Goal: Task Accomplishment & Management: Manage account settings

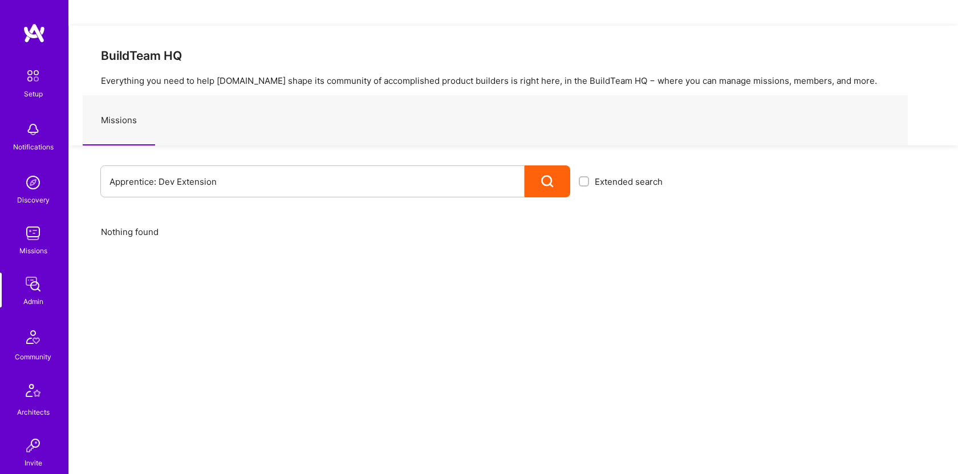
click at [238, 167] on input "Apprentice: Dev Extension" at bounding box center [312, 181] width 406 height 29
click at [555, 165] on div at bounding box center [548, 181] width 46 height 32
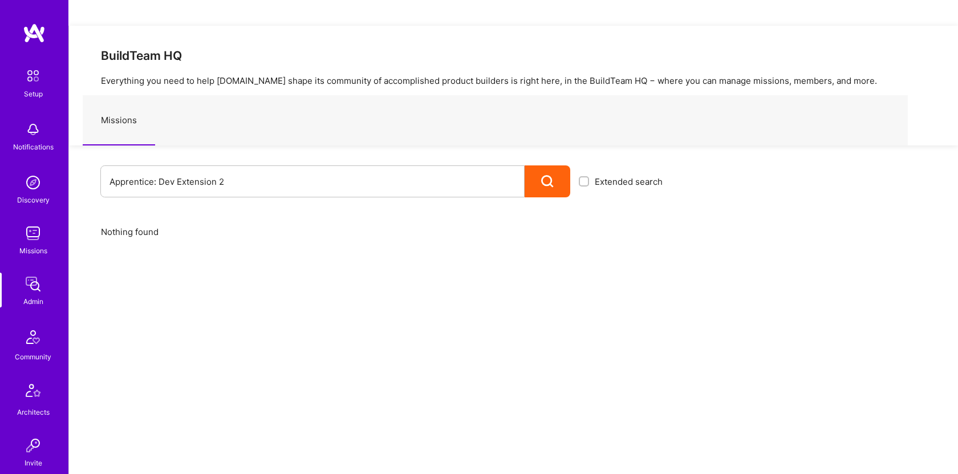
click at [555, 165] on div at bounding box center [548, 181] width 46 height 32
click at [334, 167] on input "Apprentice: Dev Extension 2" at bounding box center [312, 181] width 406 height 29
drag, startPoint x: 334, startPoint y: 153, endPoint x: 162, endPoint y: 153, distance: 171.6
click at [162, 167] on input "Apprentice: Dev Extension 2" at bounding box center [312, 181] width 406 height 29
type input "Apprentice"
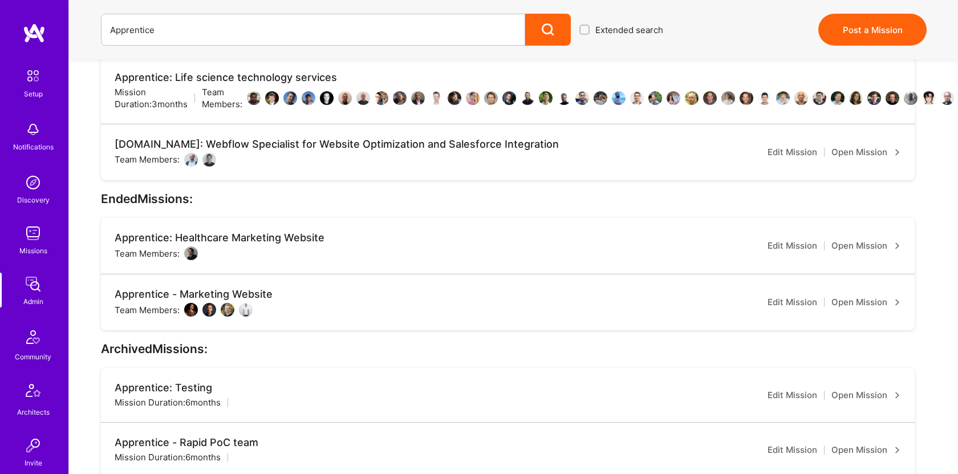
scroll to position [322, 0]
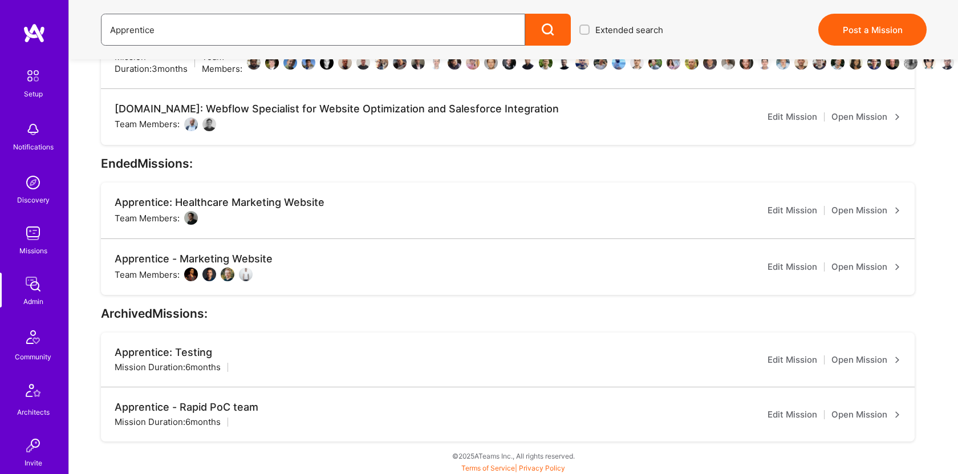
click at [334, 30] on input "Apprentice" at bounding box center [313, 29] width 406 height 29
type input "[DOMAIN_NAME]"
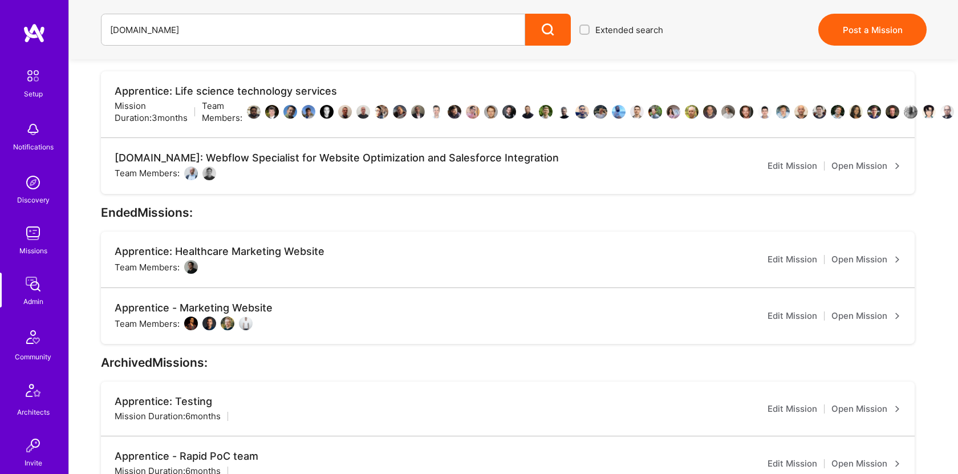
scroll to position [322, 0]
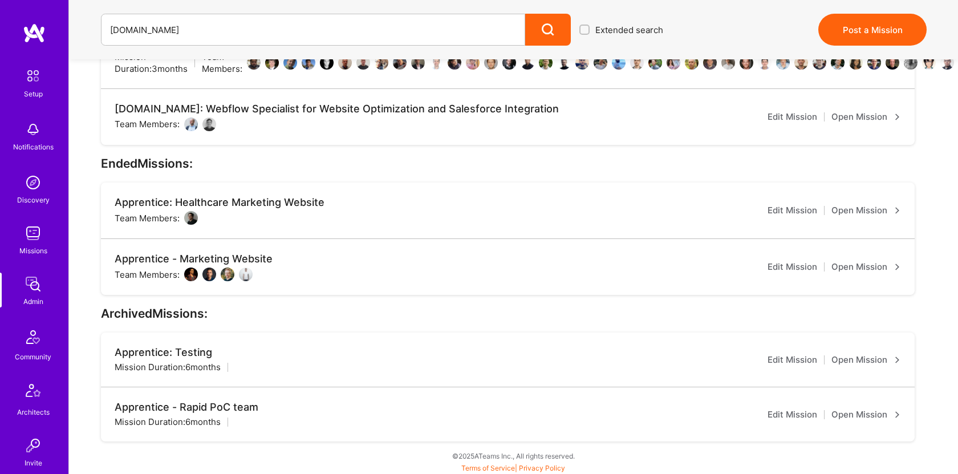
click at [540, 36] on div at bounding box center [548, 30] width 46 height 32
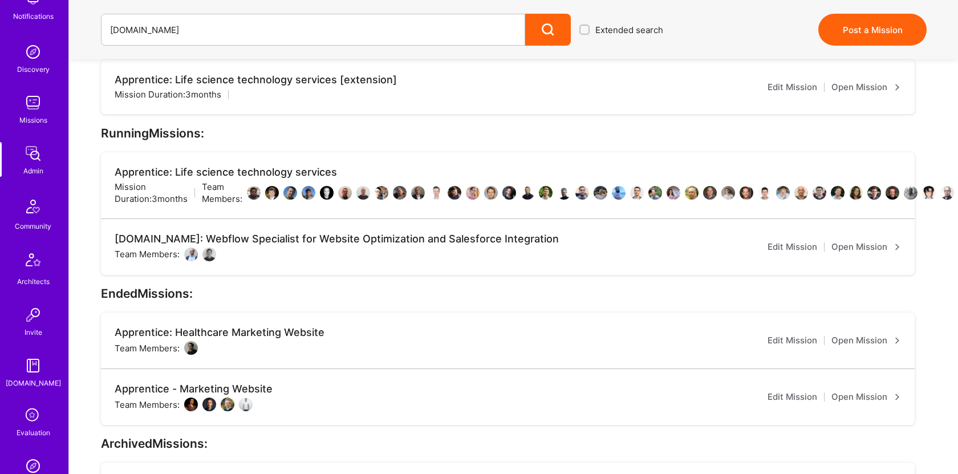
scroll to position [258, 0]
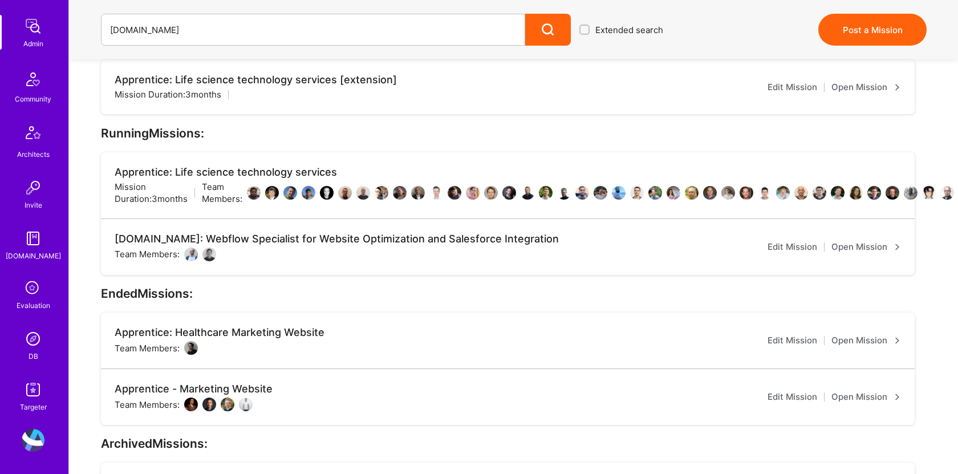
click at [32, 339] on img at bounding box center [33, 338] width 23 height 23
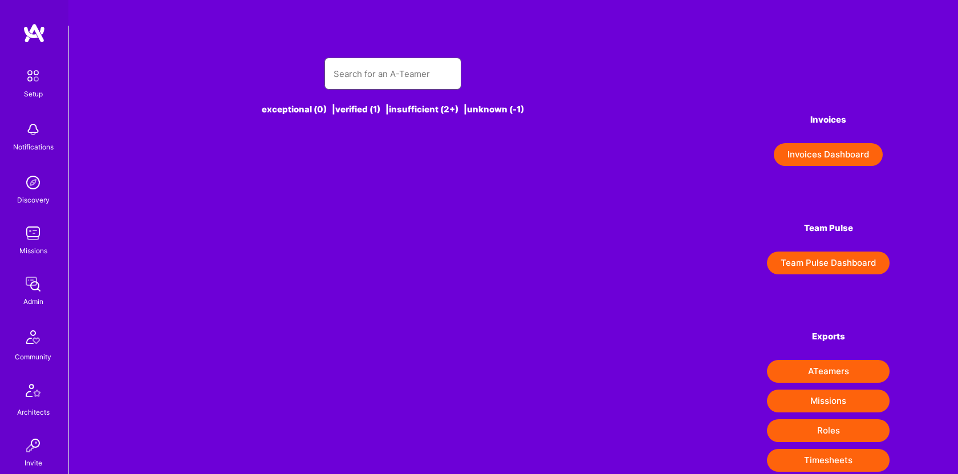
click at [383, 59] on input "text" at bounding box center [393, 73] width 119 height 29
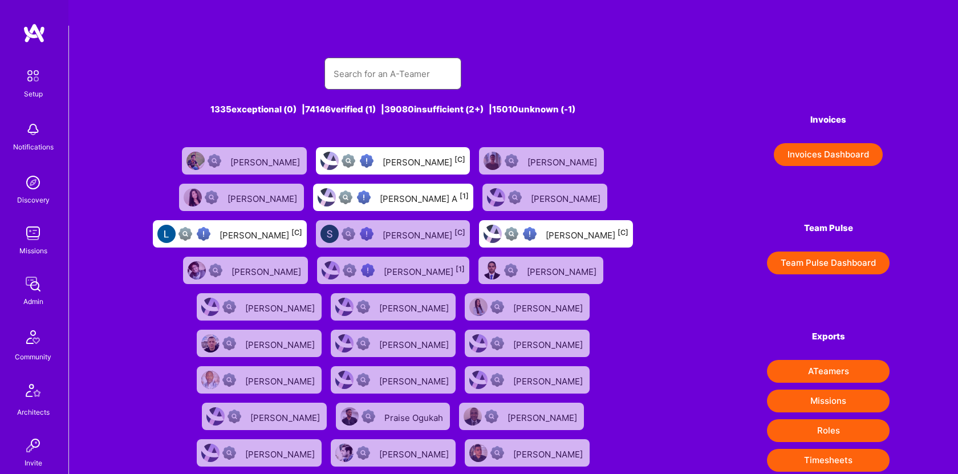
paste input "Michael Hayman"
type input "Michael Hayman"
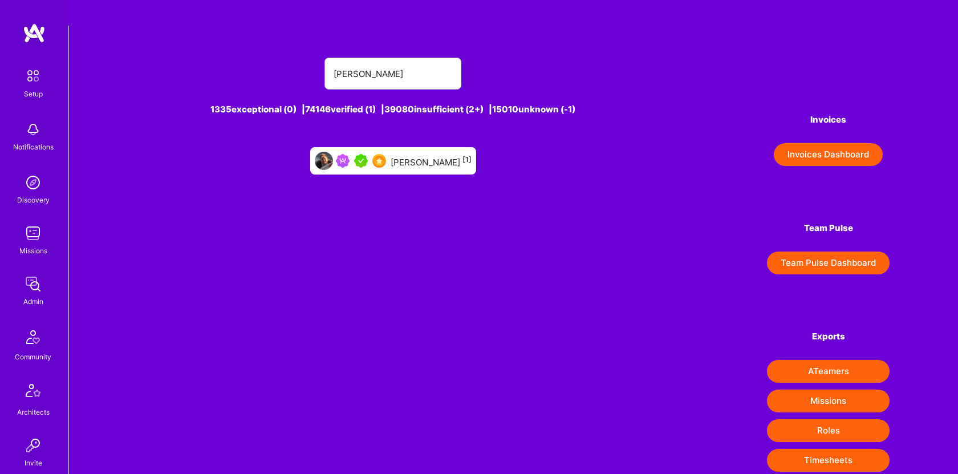
click at [400, 153] on div "Michael Hayman [1]" at bounding box center [431, 160] width 81 height 15
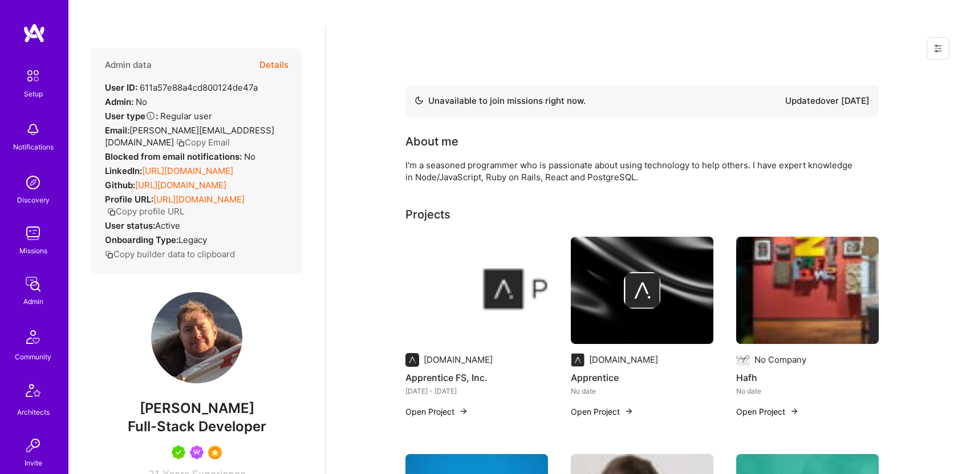
click at [277, 48] on button "Details" at bounding box center [273, 64] width 29 height 33
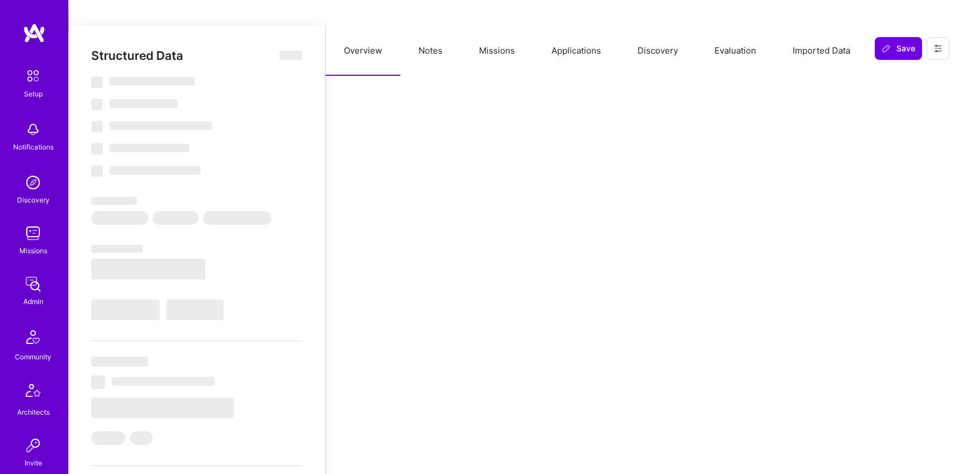
select select "Not Available"
select select "3 Months"
select select "5"
select select "7"
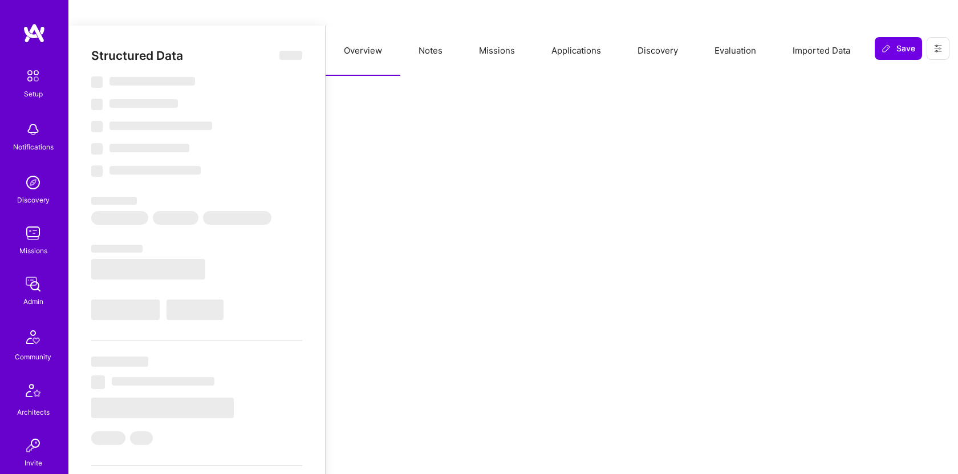
select select "7"
select select "UA"
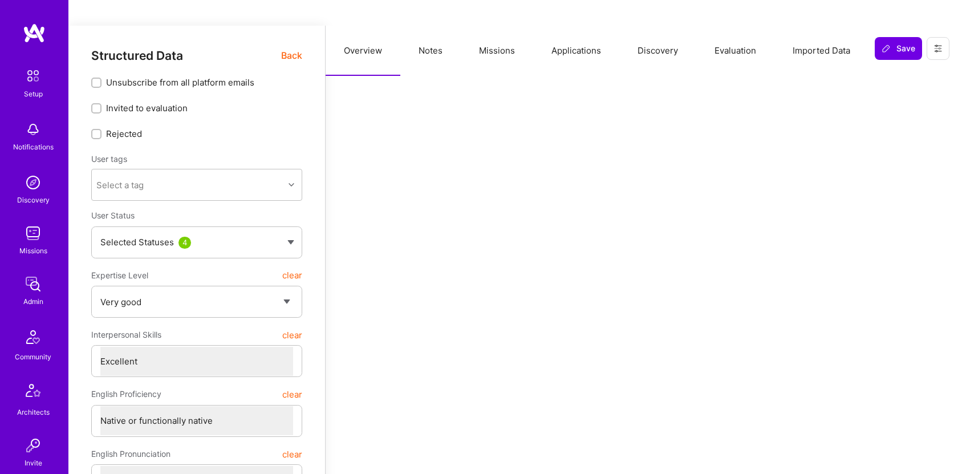
click at [510, 30] on button "Missions" at bounding box center [497, 51] width 72 height 50
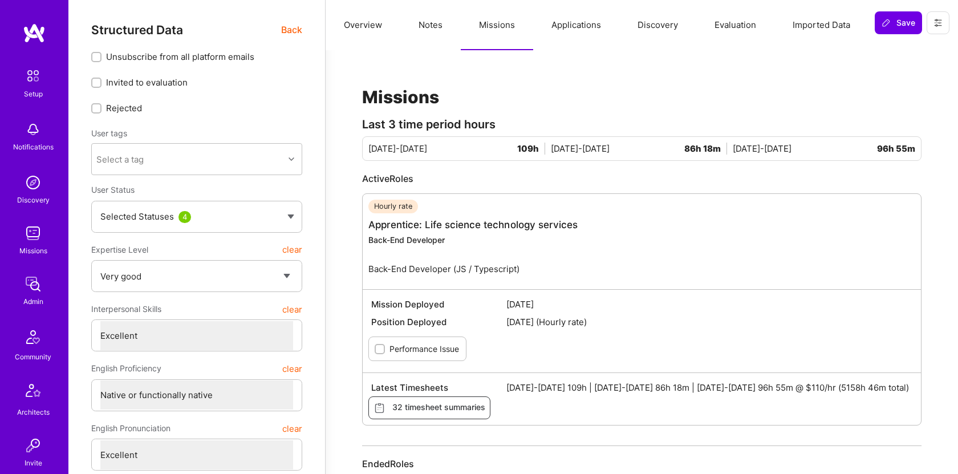
scroll to position [33, 0]
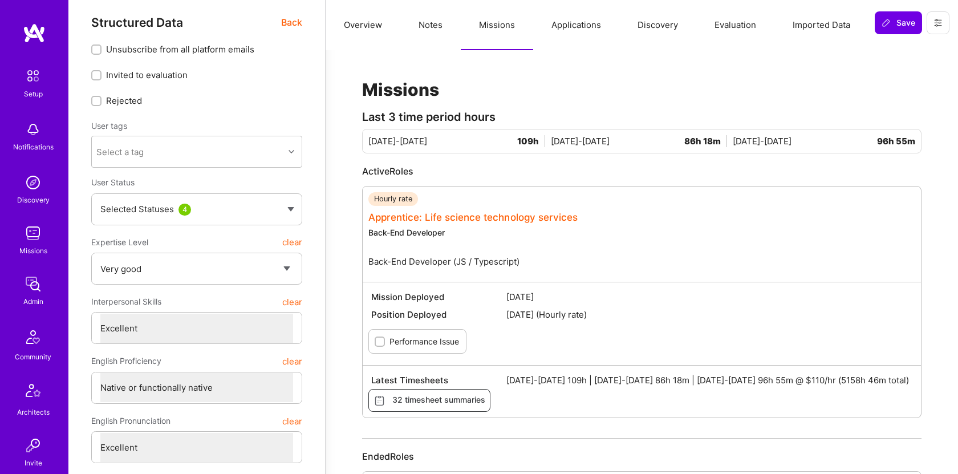
click at [448, 212] on link "Apprentice: Life science technology services" at bounding box center [472, 217] width 209 height 11
click at [404, 212] on link "Apprentice: Life science technology services" at bounding box center [472, 217] width 209 height 11
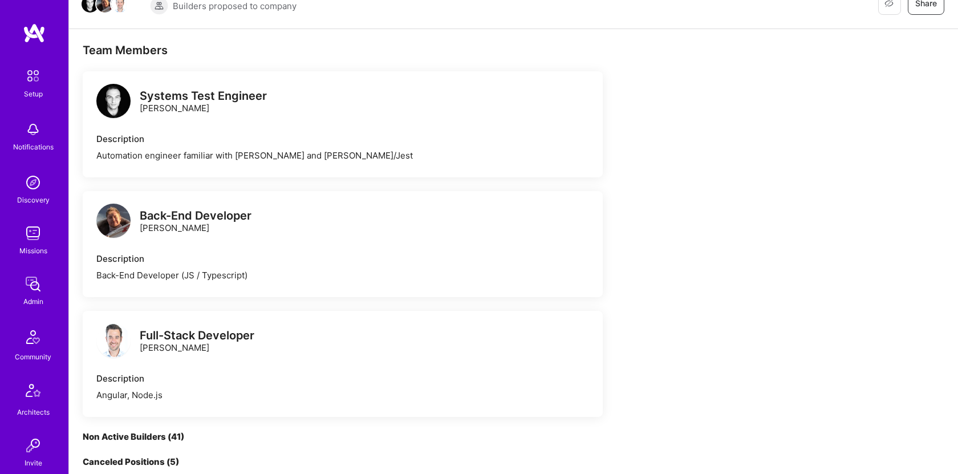
scroll to position [201, 0]
click at [223, 209] on div "Back-End Developer" at bounding box center [196, 215] width 112 height 12
click at [167, 209] on div "Back-End Developer Michael Hayman" at bounding box center [196, 221] width 112 height 24
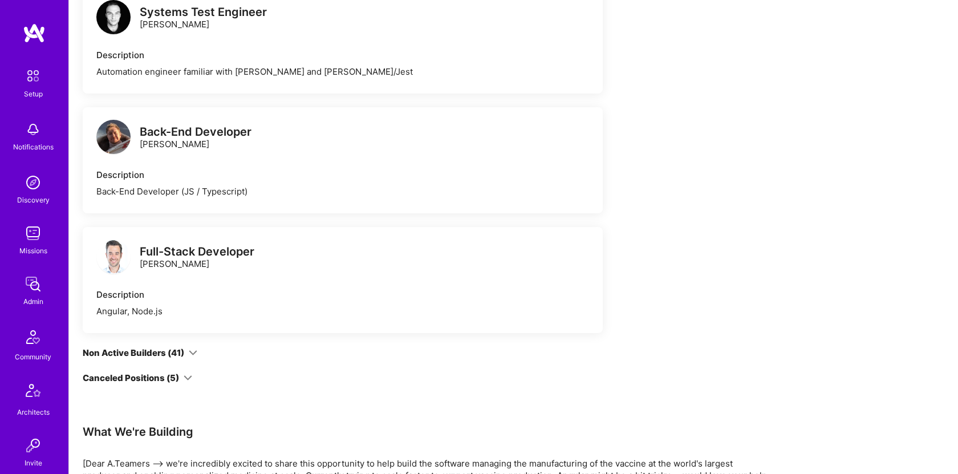
scroll to position [288, 0]
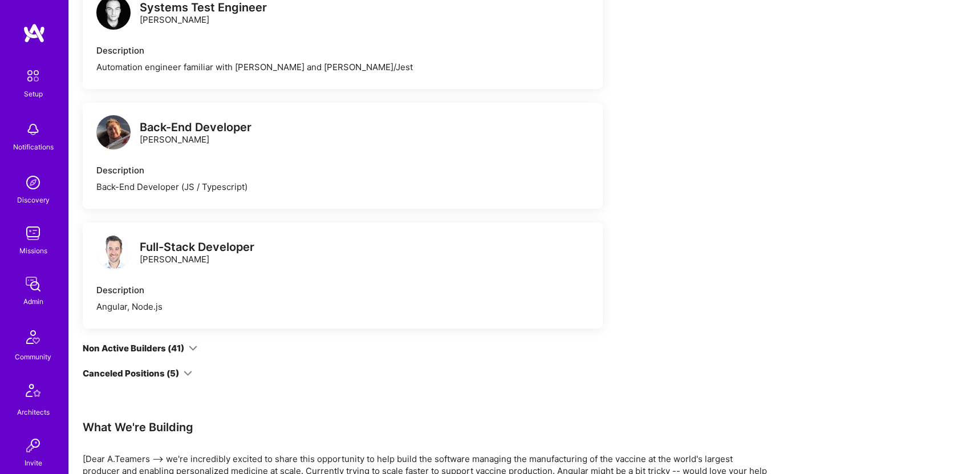
click at [178, 367] on div "Canceled Positions (5)" at bounding box center [131, 373] width 96 height 12
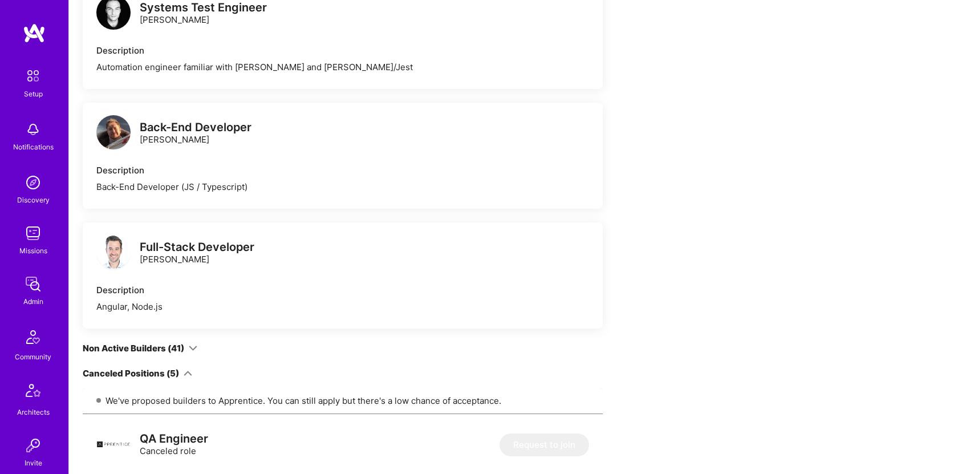
click at [185, 342] on div "Non Active Builders (41)" at bounding box center [140, 348] width 115 height 12
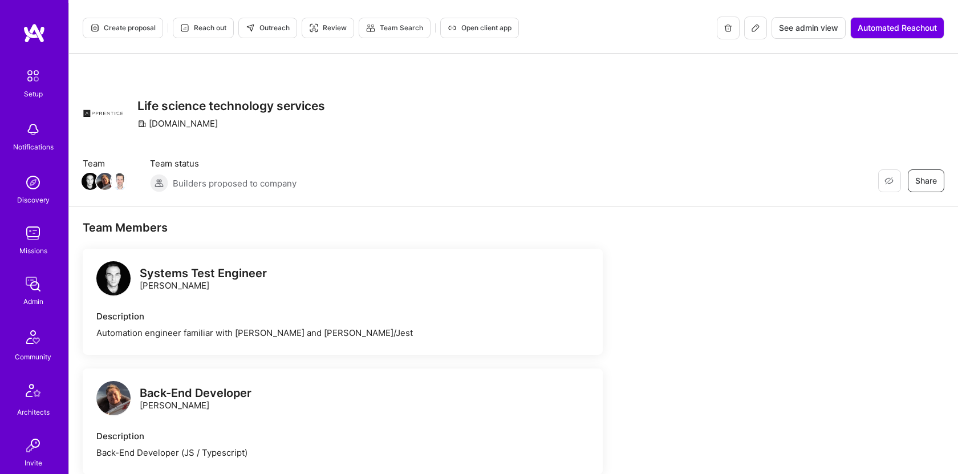
scroll to position [0, 0]
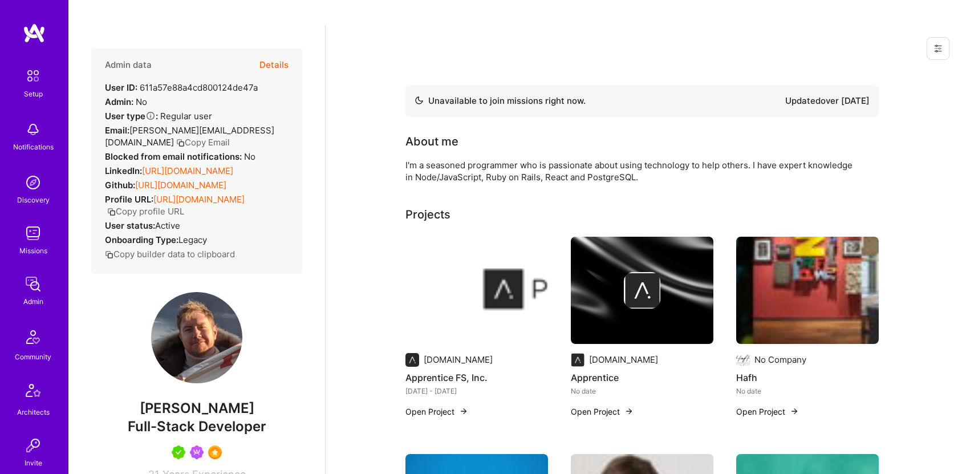
scroll to position [33, 0]
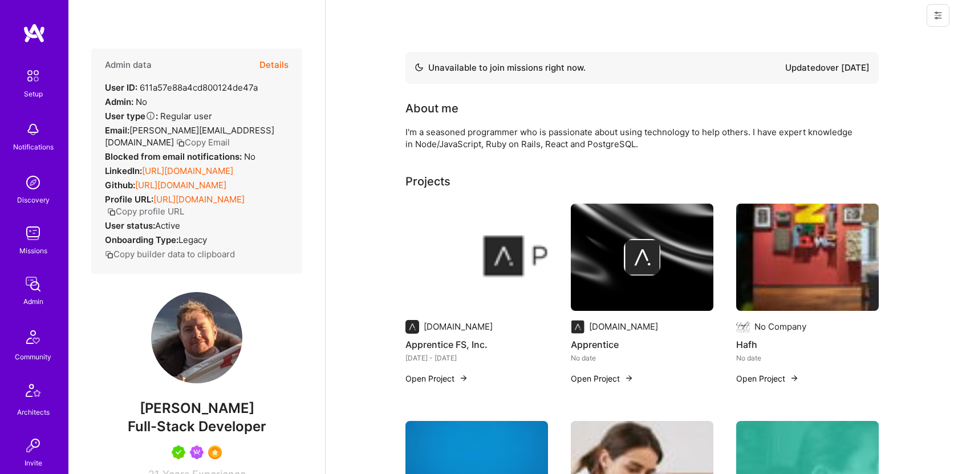
click at [267, 48] on button "Details" at bounding box center [273, 64] width 29 height 33
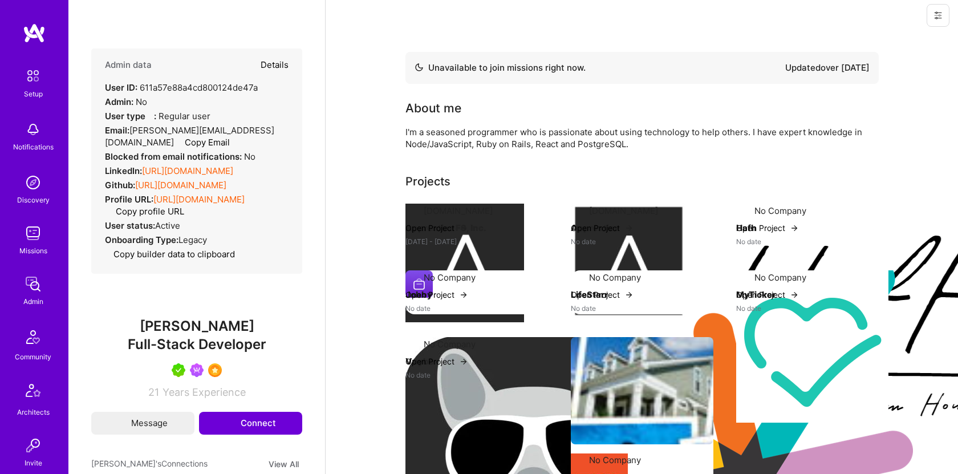
type textarea "x"
select select "5"
select select "7"
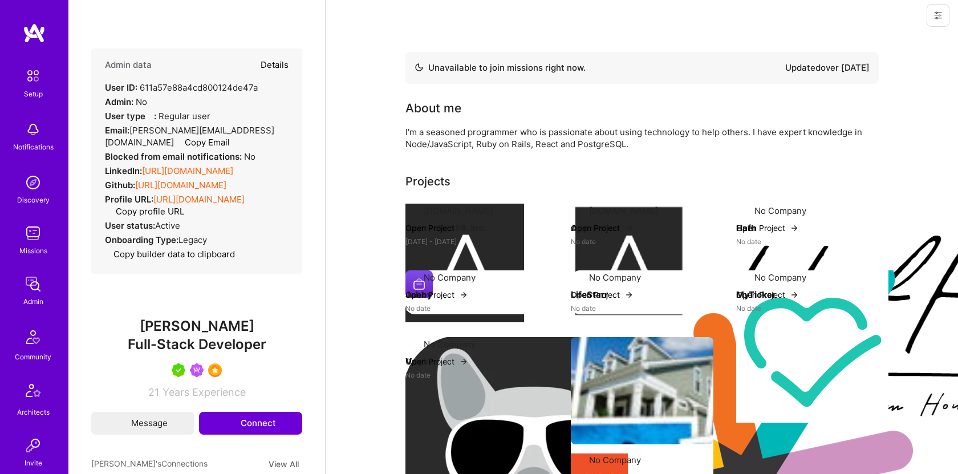
select select "UA"
select select "Not Available"
select select "3 Months"
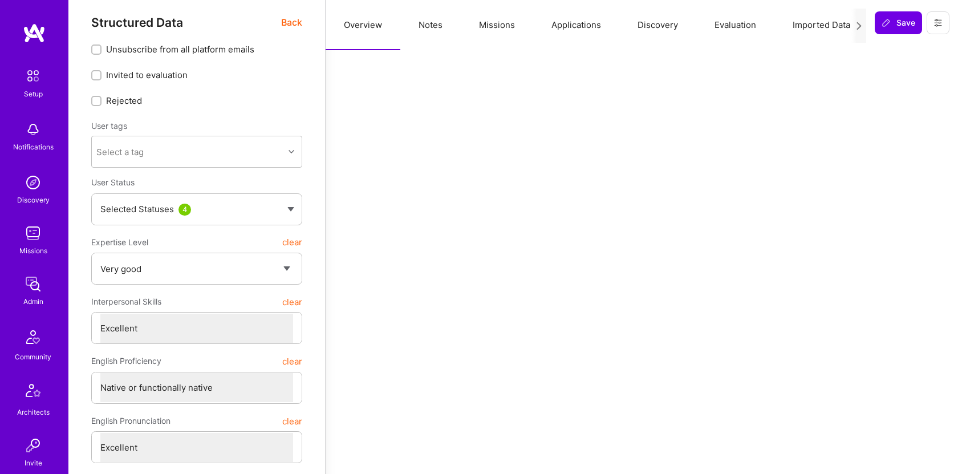
click at [511, 28] on button "Missions" at bounding box center [497, 25] width 72 height 50
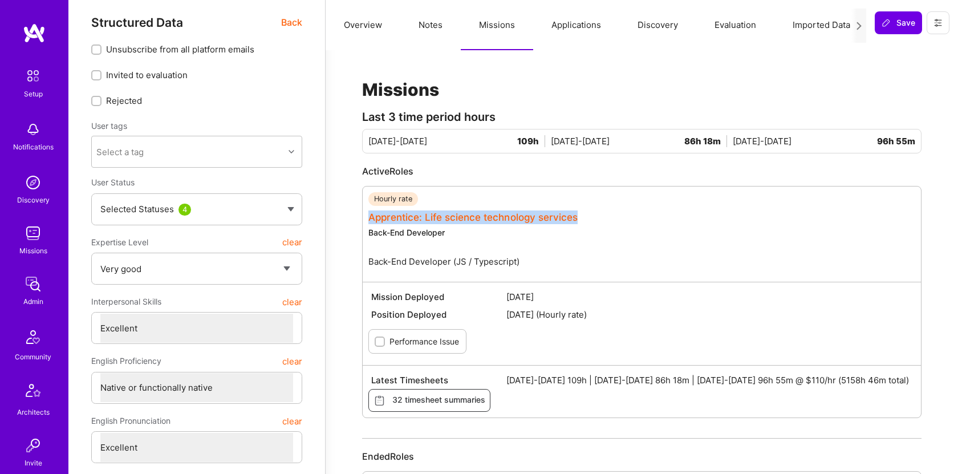
drag, startPoint x: 594, startPoint y: 191, endPoint x: 370, endPoint y: 190, distance: 223.5
click at [370, 192] on div "Hourly rate Apprentice: Life science technology services Back-End Developer Bac…" at bounding box center [647, 234] width 558 height 84
copy link "Apprentice: Life science technology services"
click at [37, 289] on img at bounding box center [33, 284] width 23 height 23
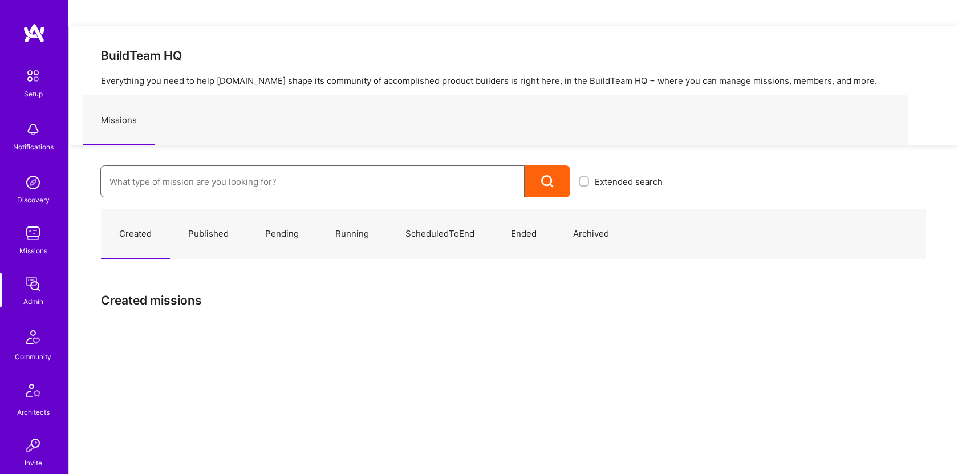
click at [189, 167] on input at bounding box center [312, 181] width 406 height 29
paste input "Apprentice: Life science technology services"
type input "Apprentice: Life science technology services"
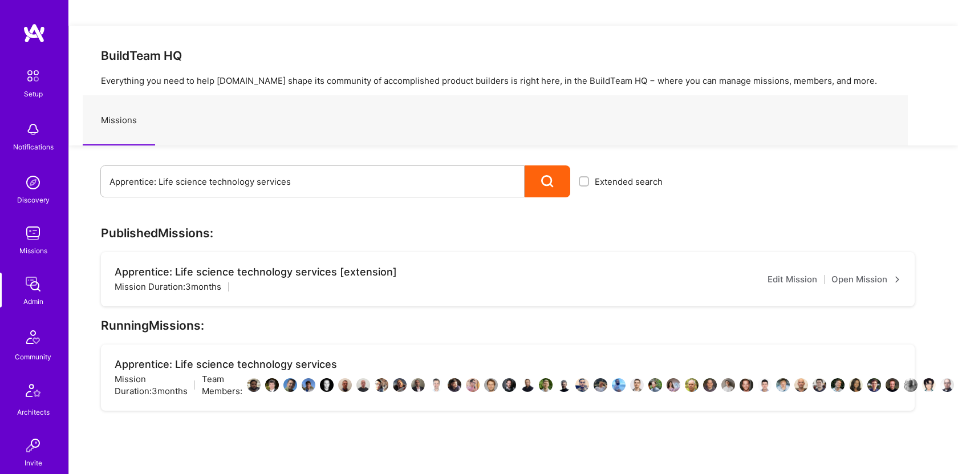
click at [856, 273] on link "Open Mission" at bounding box center [866, 280] width 70 height 14
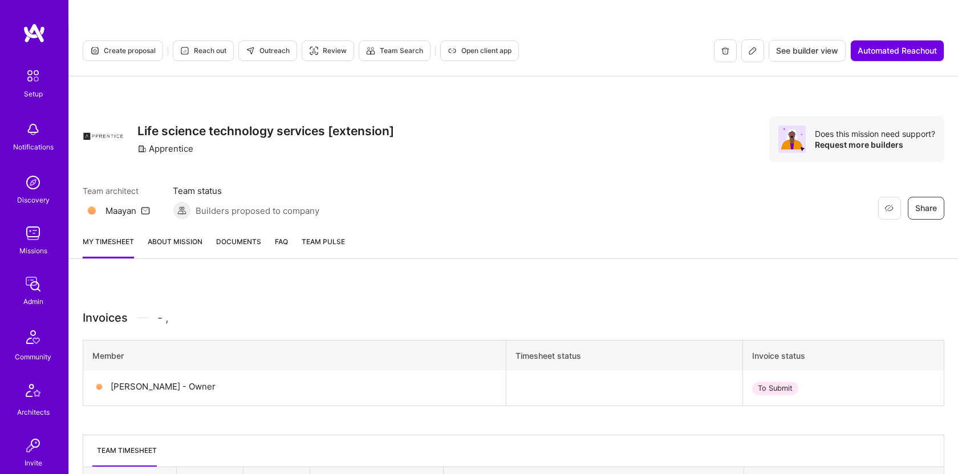
click at [247, 235] on span "Documents" at bounding box center [238, 241] width 45 height 12
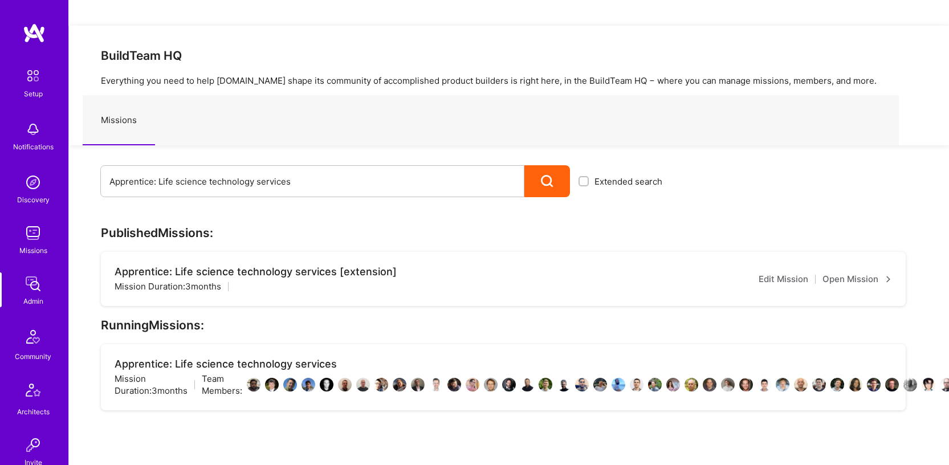
click at [404, 358] on div "Apprentice: Life science technology services" at bounding box center [580, 364] width 930 height 13
click at [233, 358] on div "Apprentice: Life science technology services" at bounding box center [580, 364] width 930 height 13
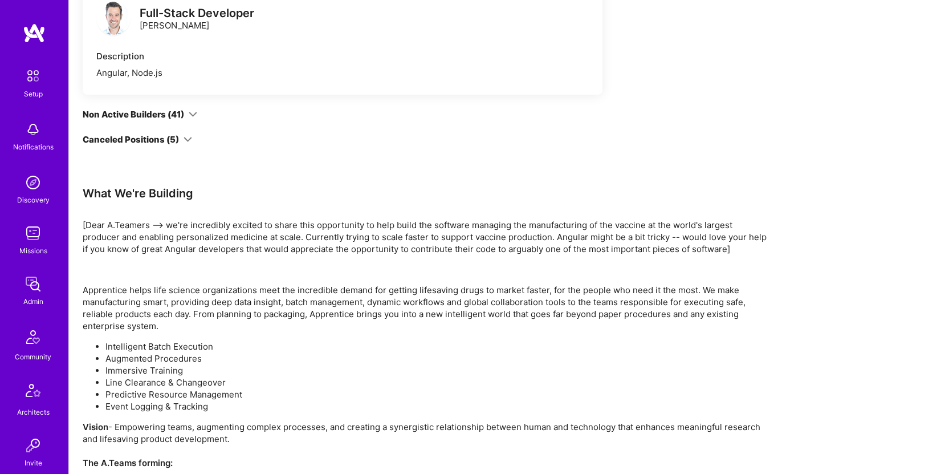
scroll to position [243, 0]
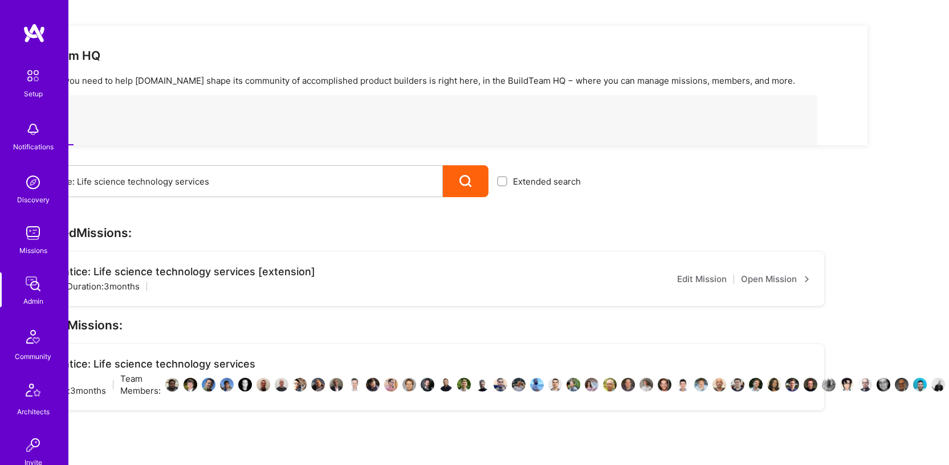
scroll to position [0, 150]
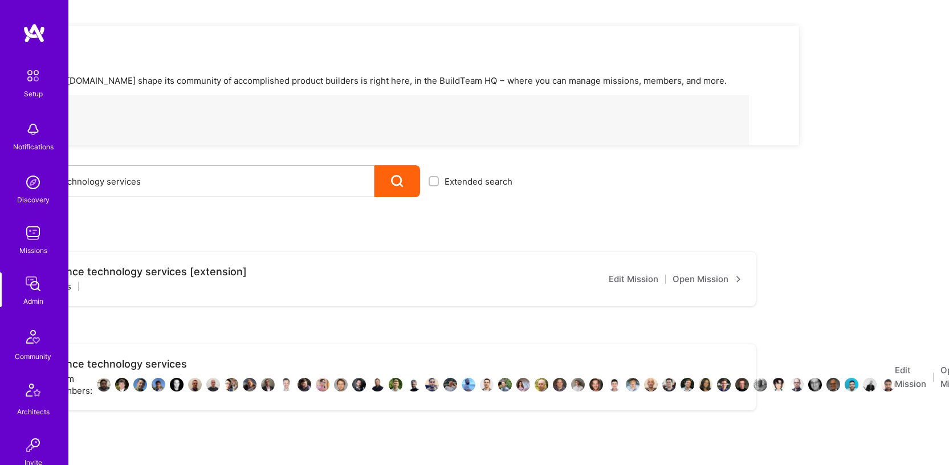
click at [941, 364] on link "Open Mission" at bounding box center [963, 377] width 45 height 27
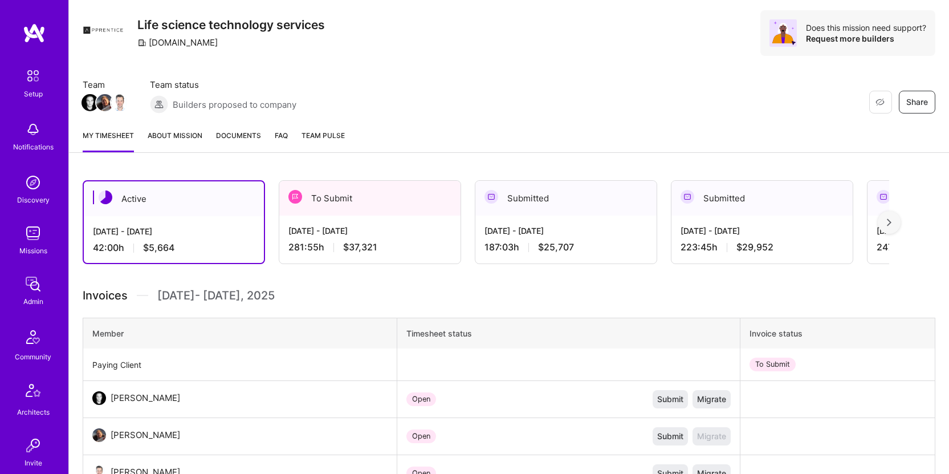
scroll to position [97, 0]
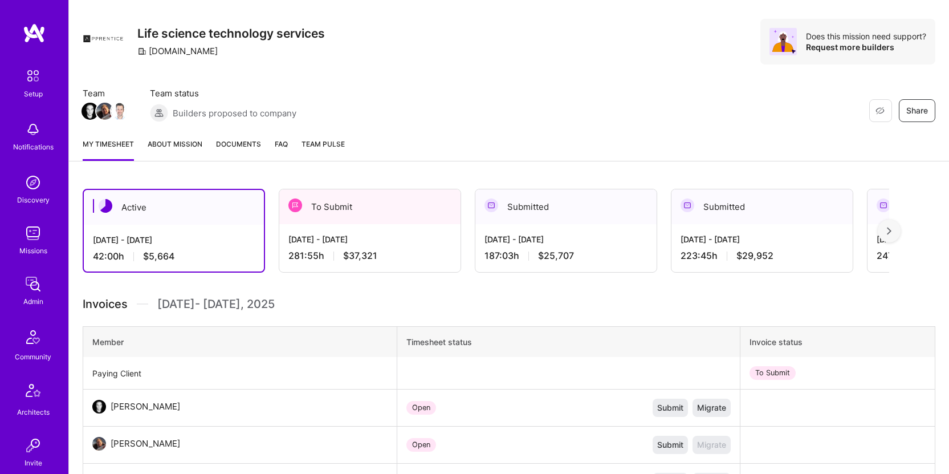
click at [233, 138] on span "Documents" at bounding box center [238, 144] width 45 height 12
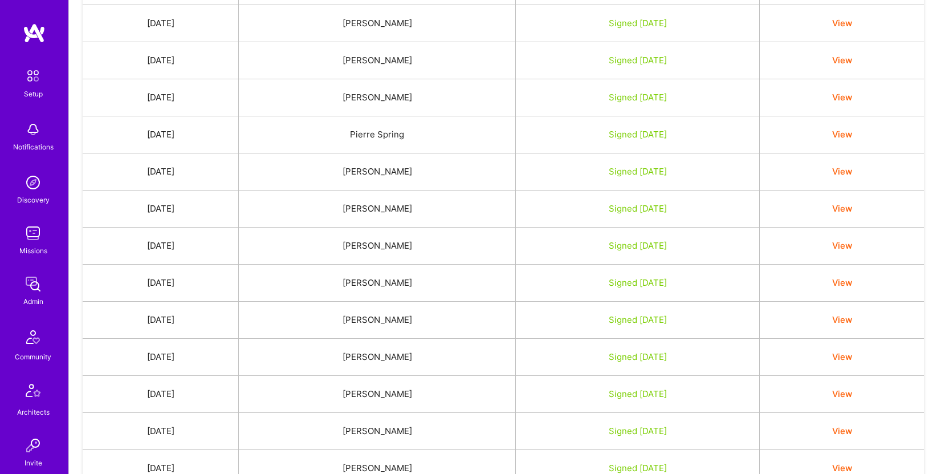
scroll to position [923, 0]
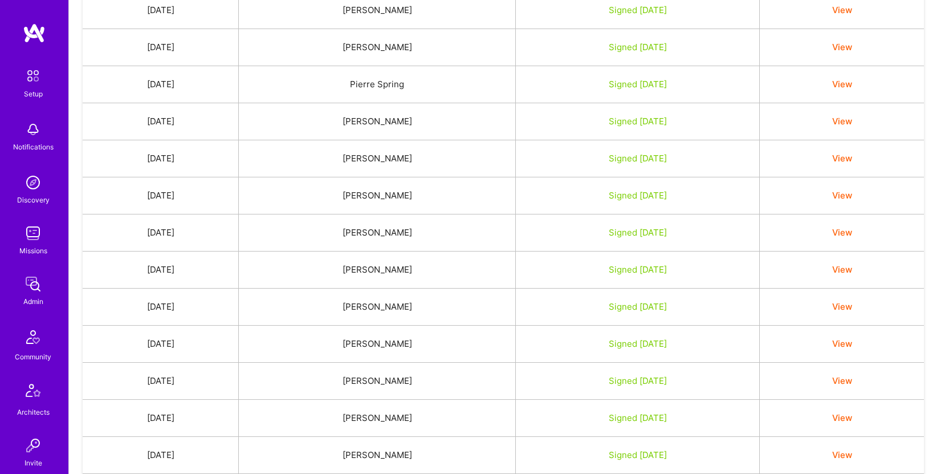
click at [852, 115] on button "View" at bounding box center [842, 121] width 20 height 12
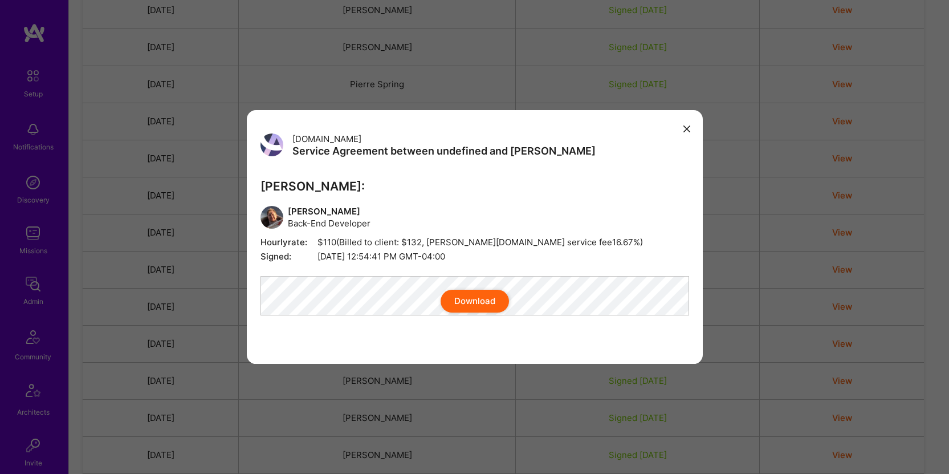
drag, startPoint x: 334, startPoint y: 205, endPoint x: 290, endPoint y: 206, distance: 43.9
click at [290, 206] on span "Michael Hayman Back-End Developer" at bounding box center [475, 219] width 429 height 29
copy span "Michael Hayman"
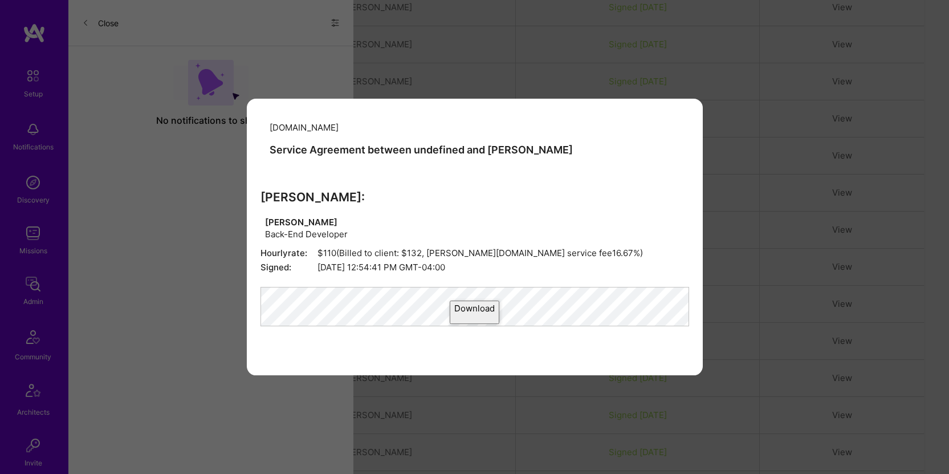
scroll to position [97, 0]
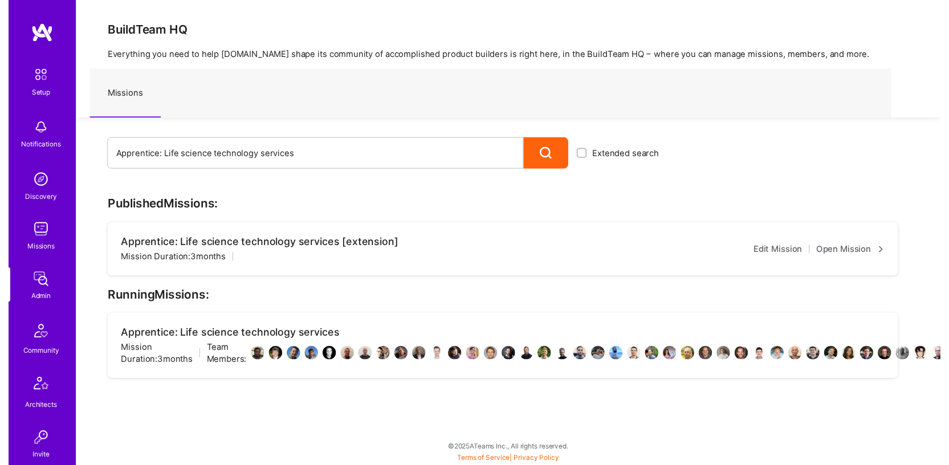
scroll to position [0, 150]
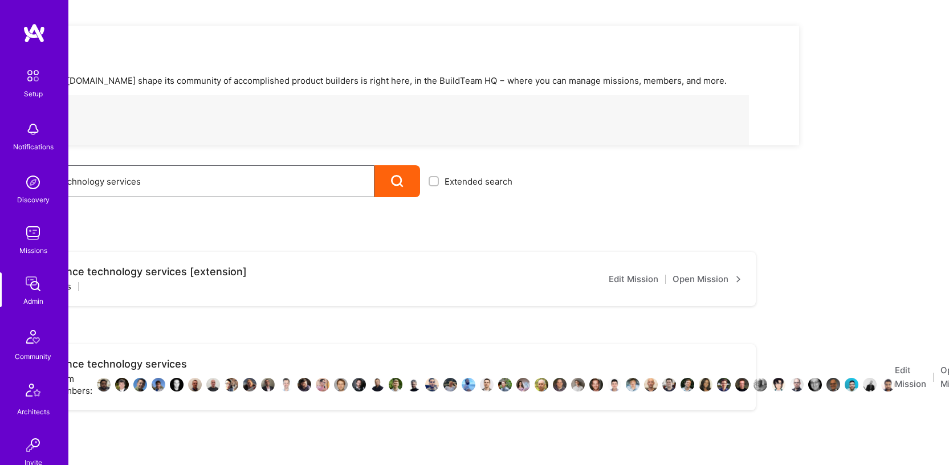
click at [239, 167] on input "Apprentice: Life science technology services" at bounding box center [163, 181] width 406 height 29
paste input "Extension (BE, FT, QA)"
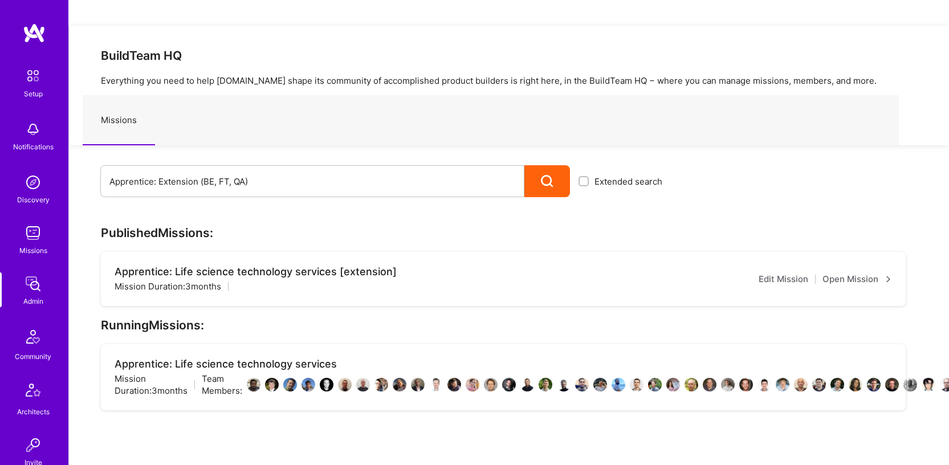
click at [545, 175] on icon at bounding box center [547, 181] width 13 height 13
click at [330, 167] on input "Apprentice: Extension (BE, FT, QA)" at bounding box center [312, 181] width 406 height 29
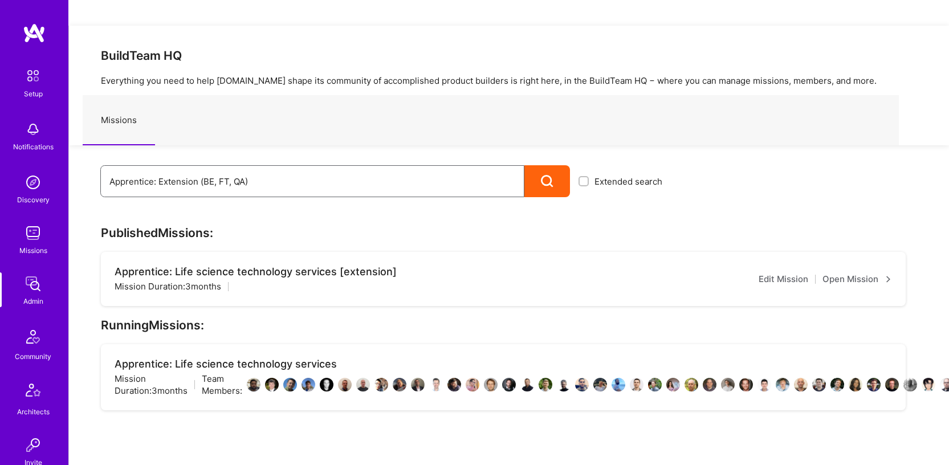
click at [329, 167] on input "Apprentice: Extension (BE, FT, QA)" at bounding box center [312, 181] width 406 height 29
drag, startPoint x: 329, startPoint y: 158, endPoint x: 155, endPoint y: 159, distance: 174.5
click at [155, 167] on input "Apprentice: Extension (BE, FT, QA)" at bounding box center [312, 181] width 406 height 29
type input "Apprentice"
click at [552, 175] on icon at bounding box center [547, 181] width 13 height 13
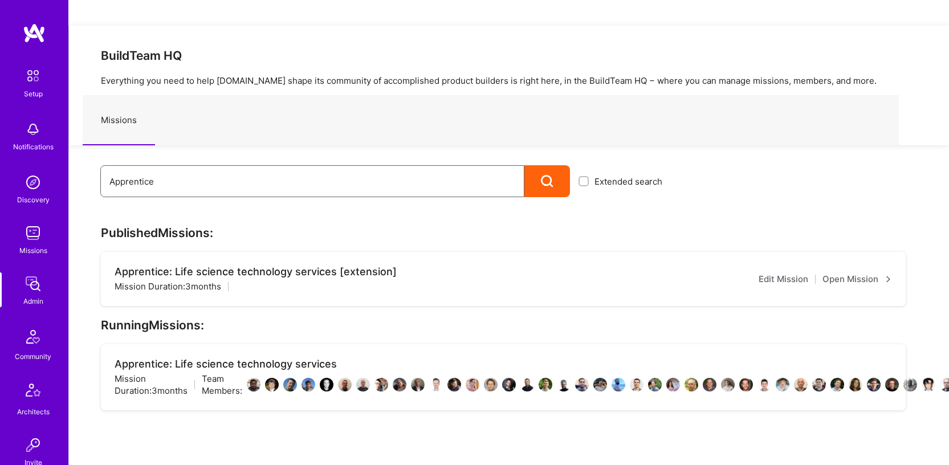
click at [450, 167] on input "Apprentice" at bounding box center [312, 181] width 406 height 29
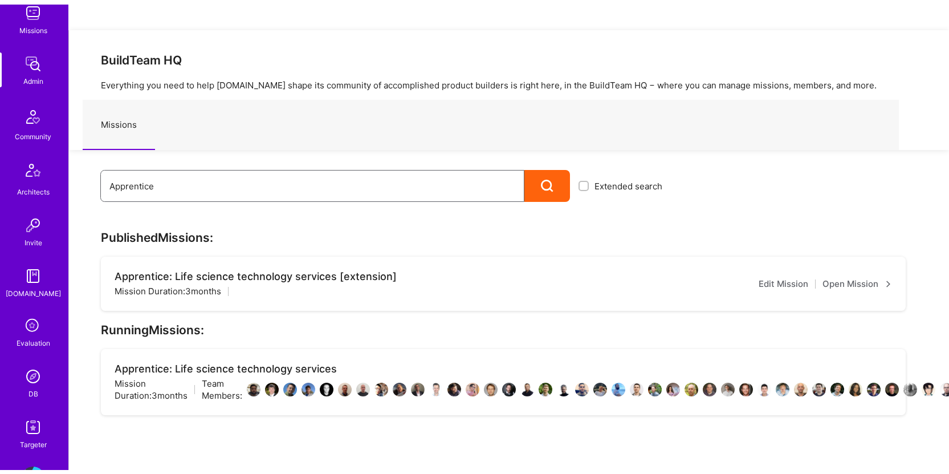
scroll to position [266, 0]
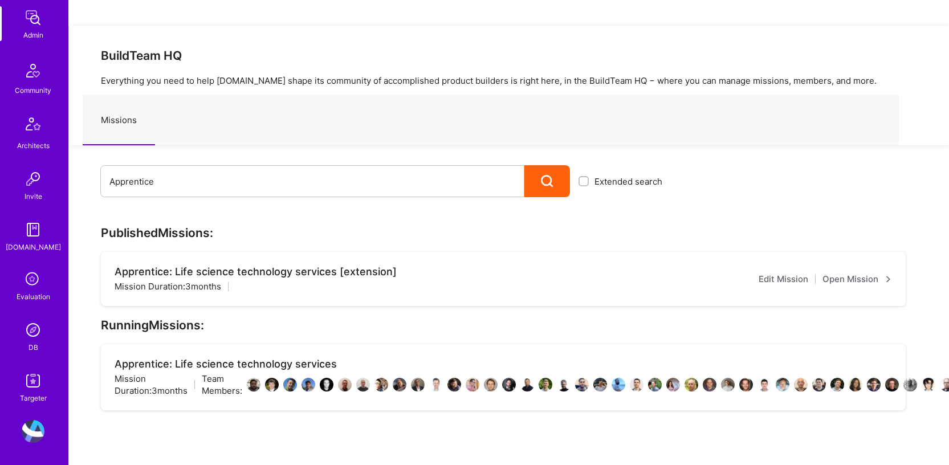
click at [29, 332] on img at bounding box center [33, 330] width 23 height 23
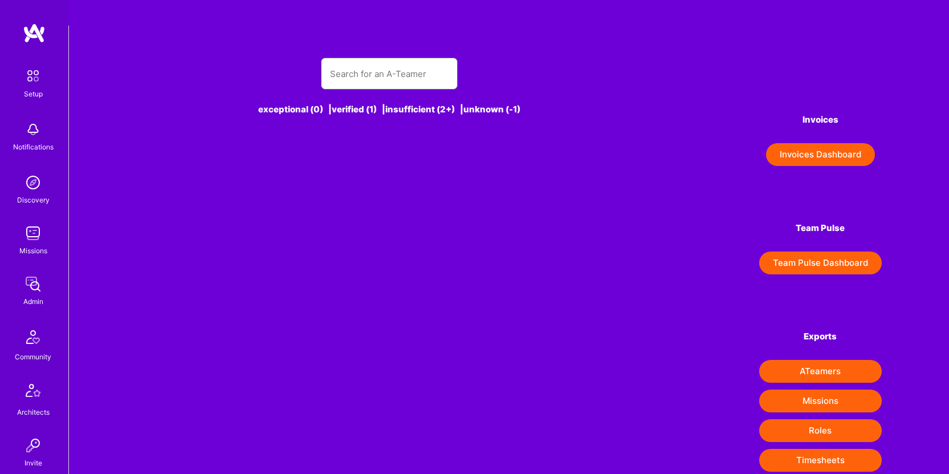
click at [363, 59] on input "text" at bounding box center [389, 73] width 119 height 29
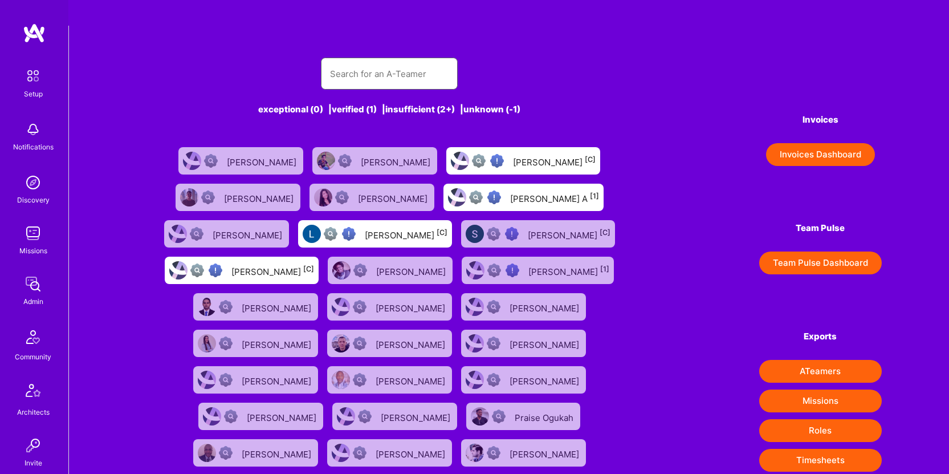
paste input "[PERSON_NAME]"
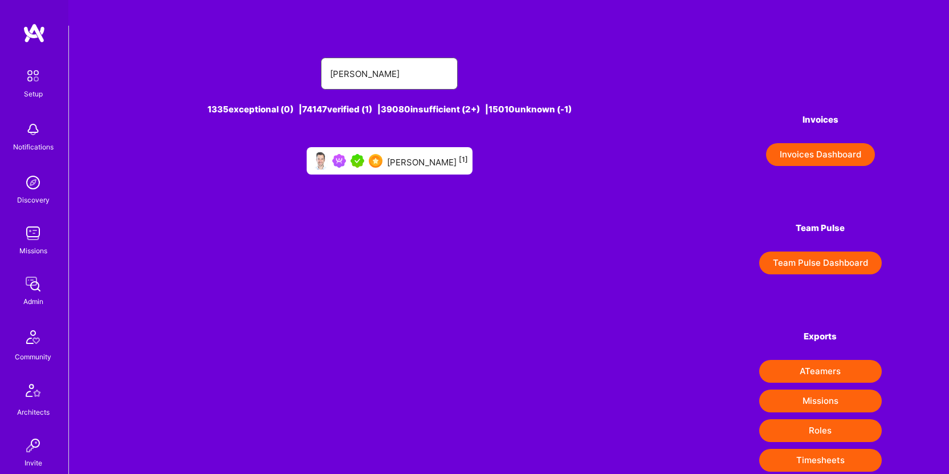
type input "[PERSON_NAME]"
click at [445, 153] on div "Johan Walhout [1]" at bounding box center [427, 160] width 81 height 15
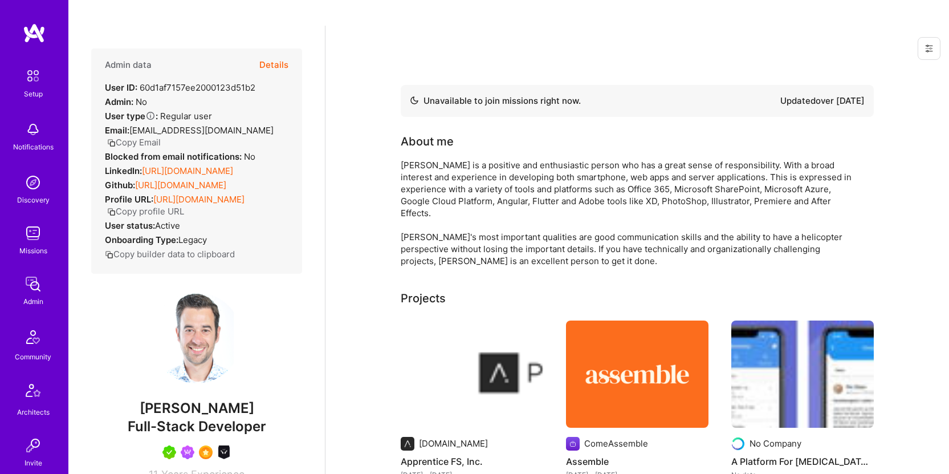
click at [273, 48] on button "Details" at bounding box center [273, 64] width 29 height 33
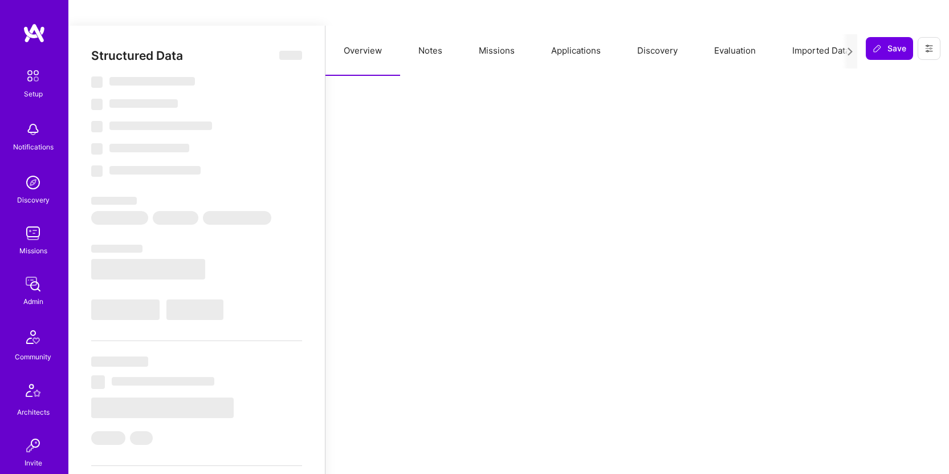
click at [499, 26] on button "Missions" at bounding box center [497, 51] width 72 height 50
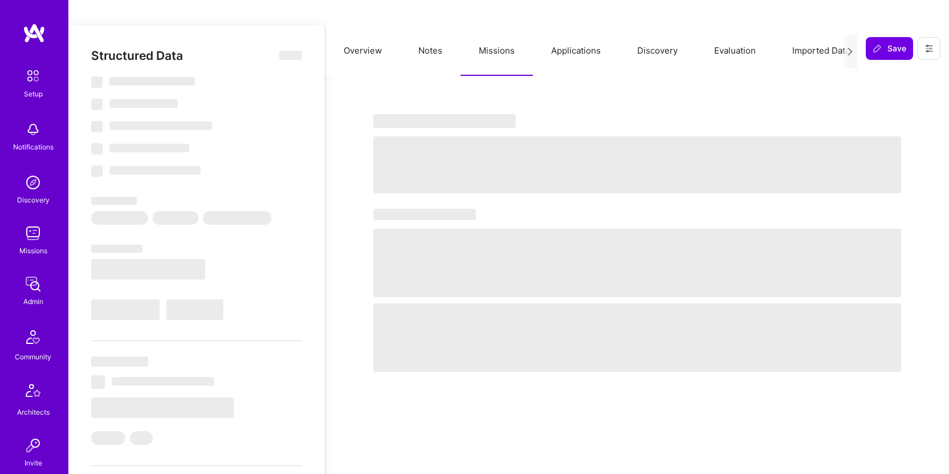
select select "Not Available"
select select "6 Months"
select select "5"
select select "7"
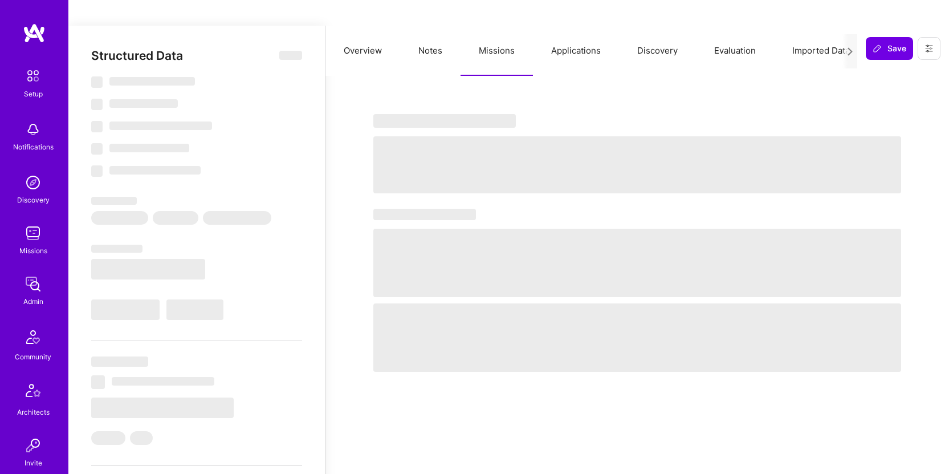
select select "7"
select select "SE"
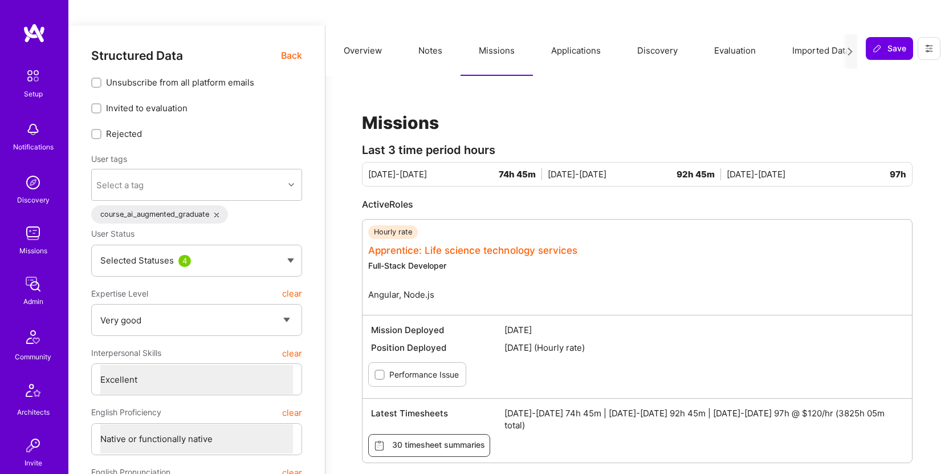
click at [468, 245] on link "Apprentice: Life science technology services" at bounding box center [472, 250] width 209 height 11
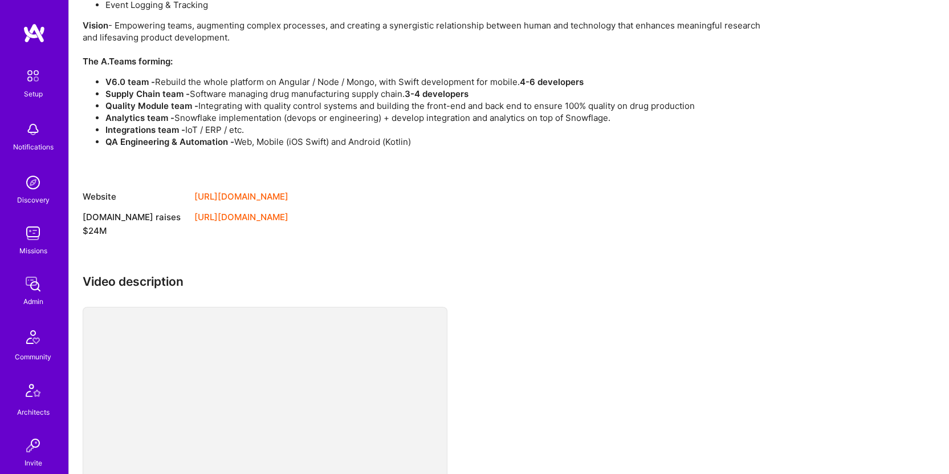
scroll to position [966, 0]
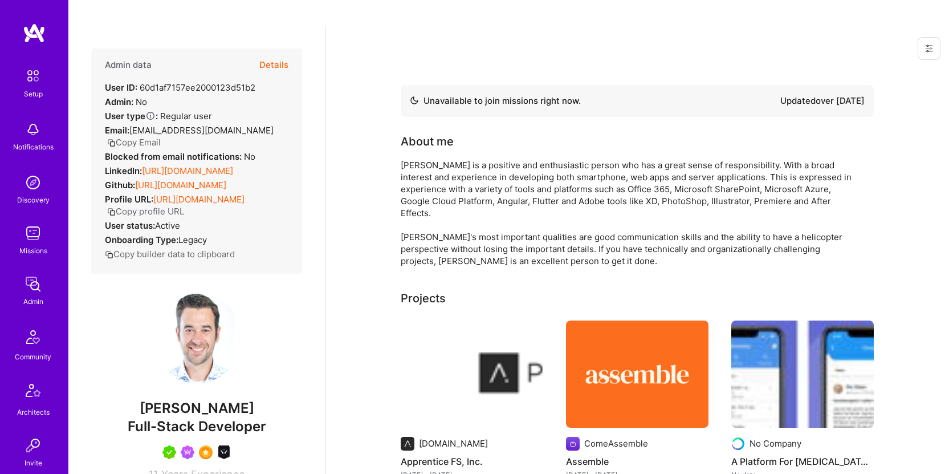
click at [23, 242] on img at bounding box center [33, 233] width 23 height 23
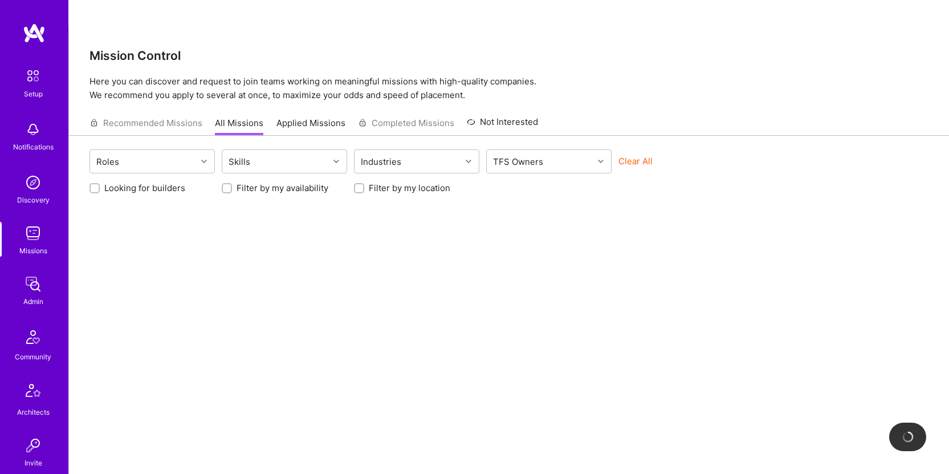
click at [29, 296] on div "Admin" at bounding box center [33, 301] width 20 height 12
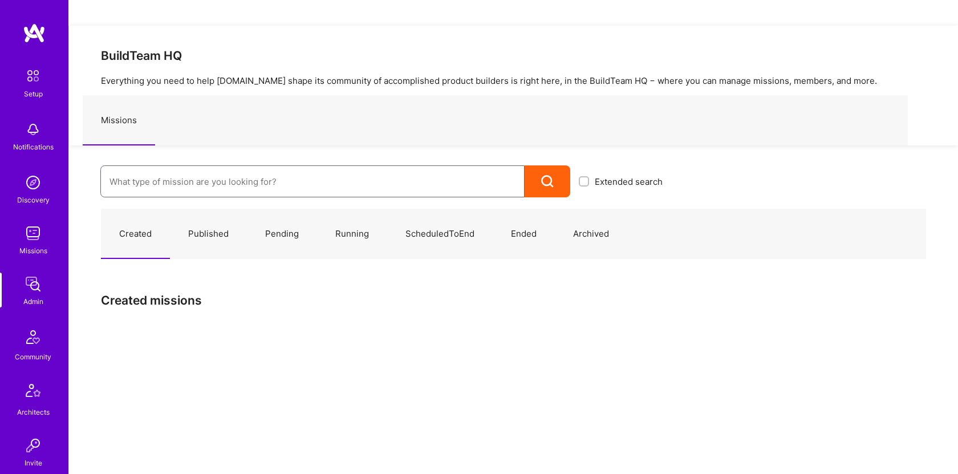
click at [277, 167] on input at bounding box center [312, 181] width 406 height 29
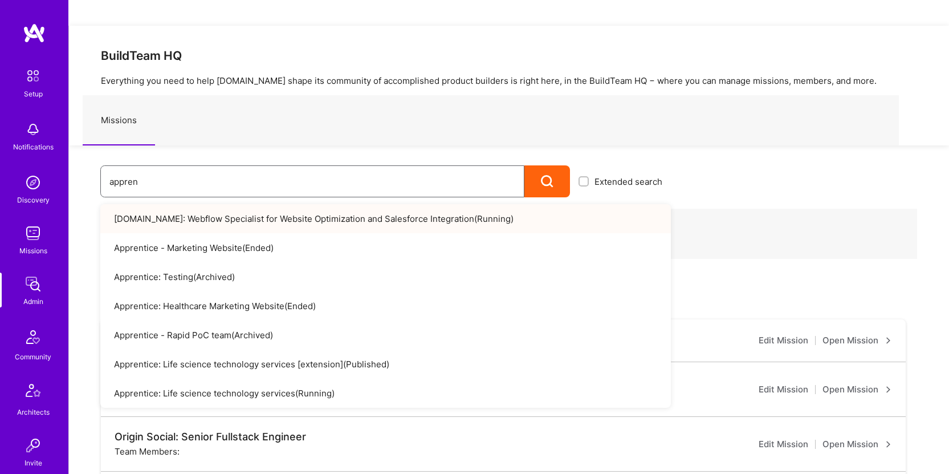
type input "appren"
click at [305, 379] on link "Apprentice: Life science technology services ( Running )" at bounding box center [385, 393] width 571 height 29
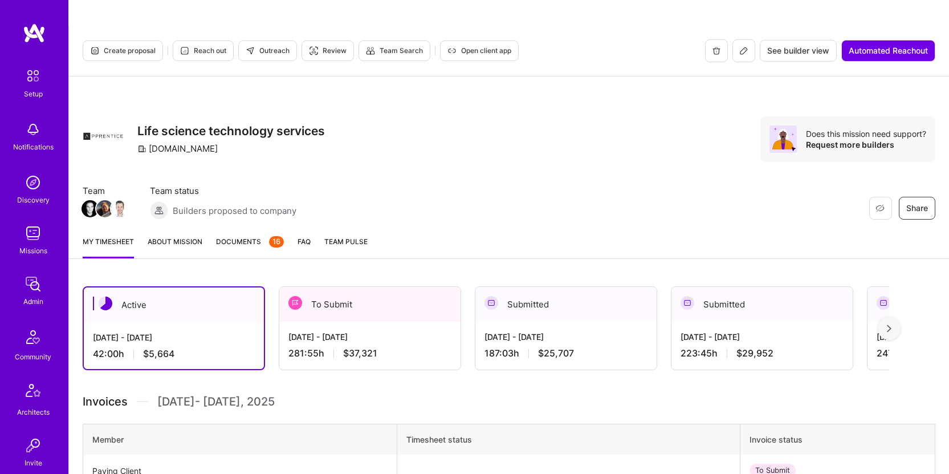
click at [226, 235] on span "Documents 16" at bounding box center [250, 241] width 68 height 12
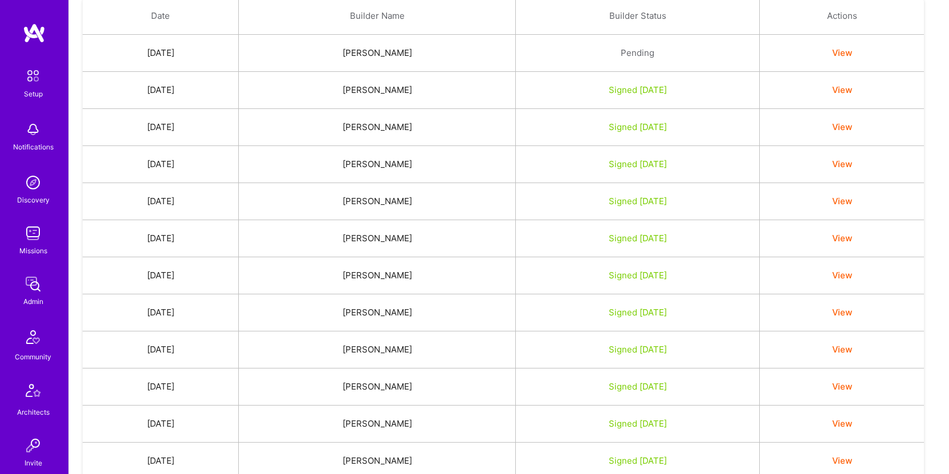
scroll to position [489, 0]
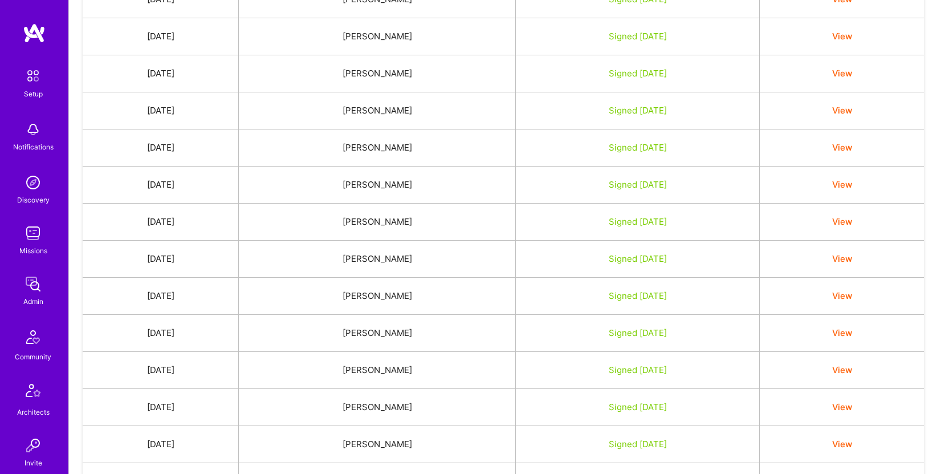
click at [852, 290] on button "View" at bounding box center [842, 296] width 20 height 12
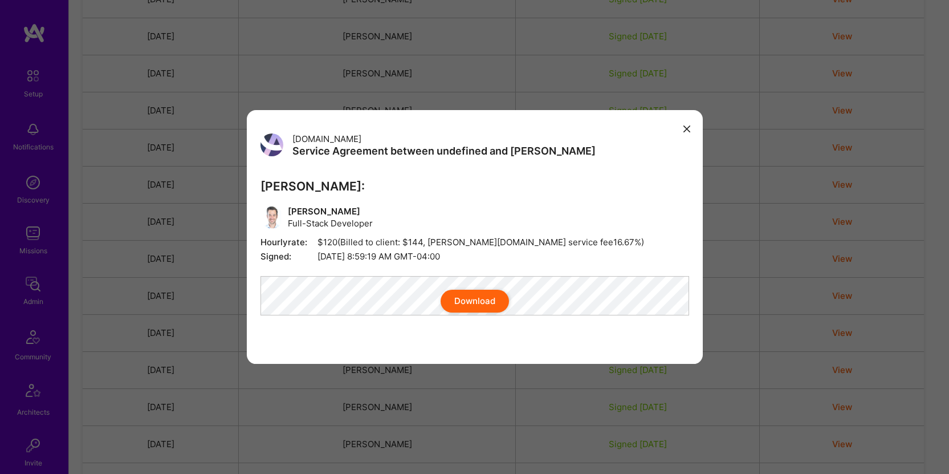
click at [482, 307] on button "Download" at bounding box center [475, 301] width 68 height 23
click at [692, 123] on button "modal" at bounding box center [687, 128] width 14 height 19
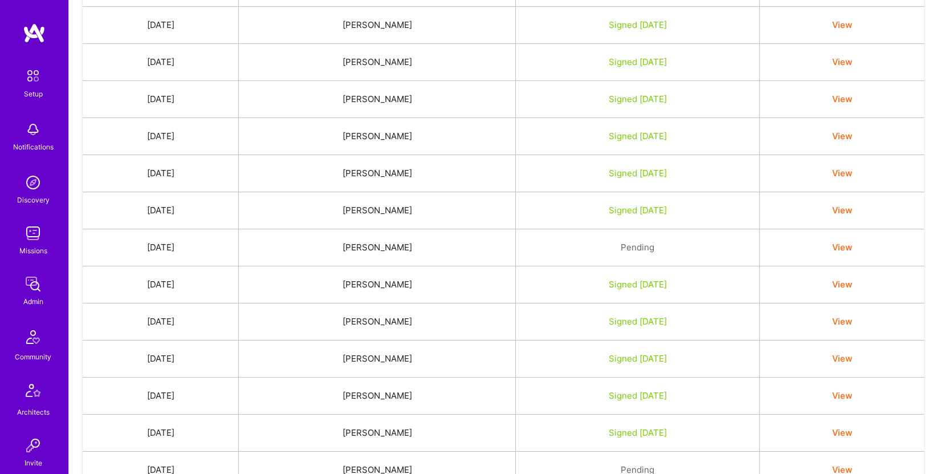
scroll to position [1308, 0]
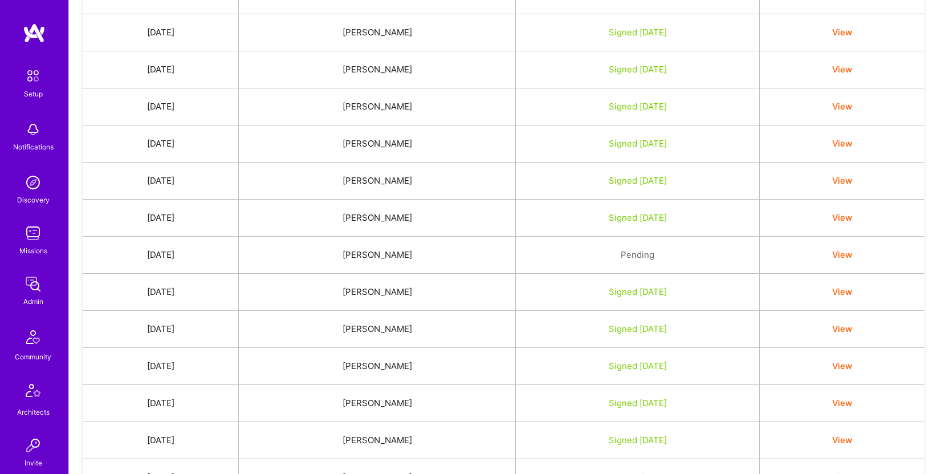
click at [852, 174] on button "View" at bounding box center [842, 180] width 20 height 12
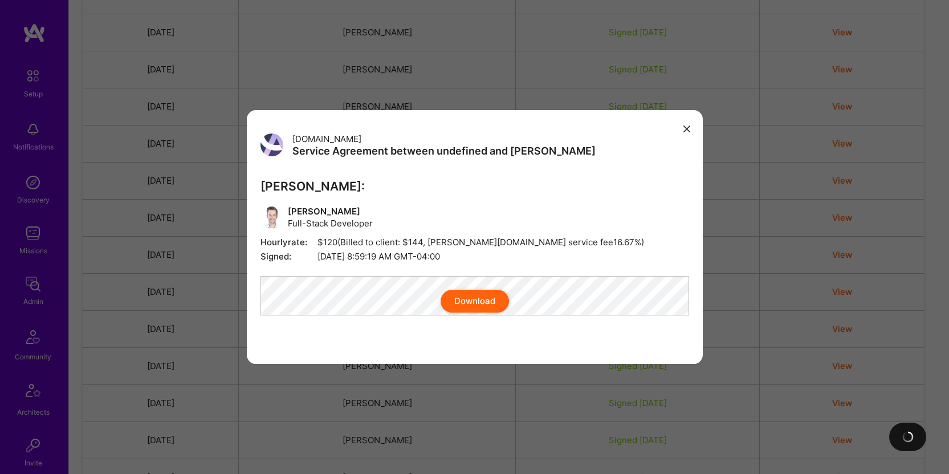
click at [466, 299] on button "Download" at bounding box center [475, 301] width 68 height 23
